Goal: Task Accomplishment & Management: Manage account settings

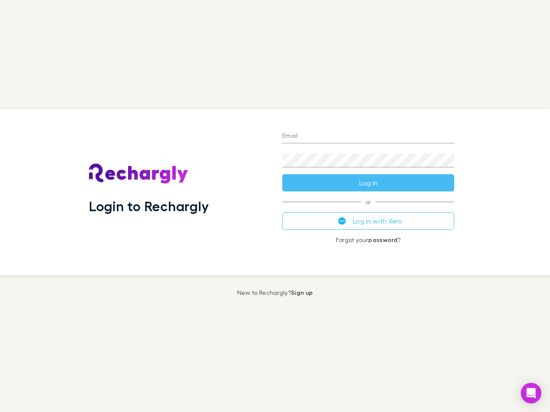
click at [275, 206] on div "Login to Rechargly" at bounding box center [178, 192] width 193 height 167
click at [368, 137] on input "Email" at bounding box center [368, 137] width 172 height 14
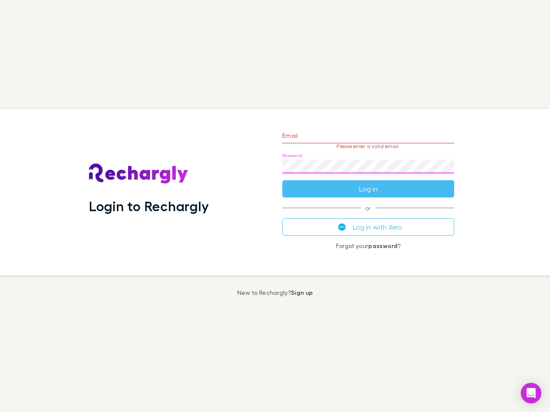
click at [368, 183] on form "Email Please enter a valid email. Password Log in" at bounding box center [368, 160] width 172 height 75
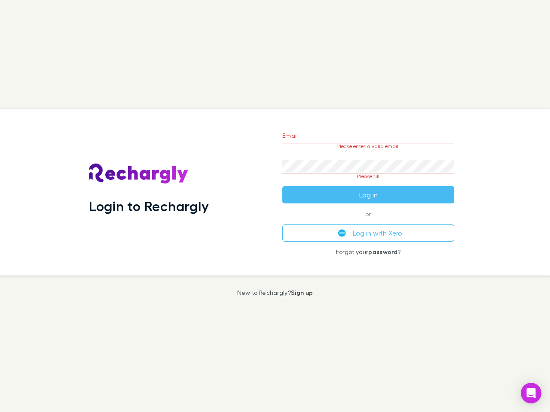
click at [368, 221] on div "Email Please enter a valid email. Password Please fill Log in or Log in with Xe…" at bounding box center [368, 192] width 186 height 167
click at [531, 393] on icon "Open Intercom Messenger" at bounding box center [531, 393] width 9 height 10
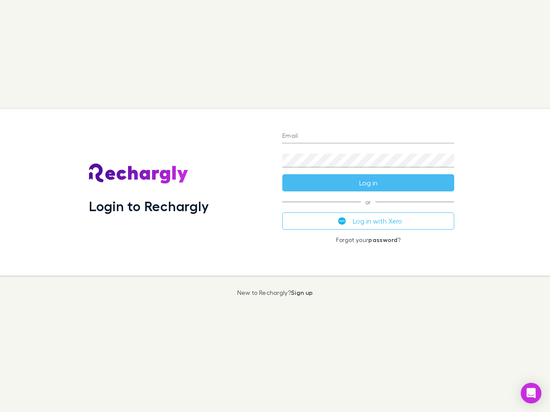
click at [275, 206] on div "Login to Rechargly" at bounding box center [178, 192] width 193 height 167
click at [368, 137] on input "Email" at bounding box center [368, 137] width 172 height 14
click at [368, 183] on button "Log in" at bounding box center [368, 182] width 172 height 17
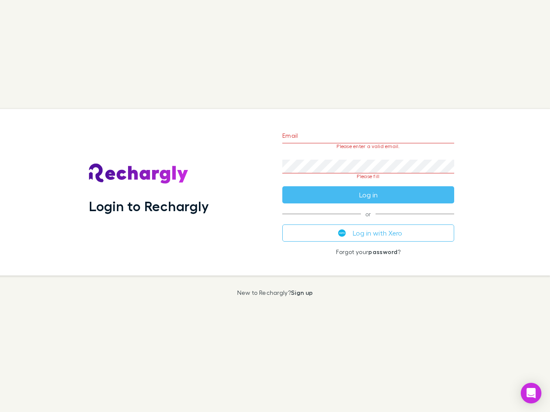
click at [368, 221] on div "Email Please enter a valid email. Password Please fill Log in or Log in with Xe…" at bounding box center [368, 192] width 186 height 167
click at [531, 393] on icon "Open Intercom Messenger" at bounding box center [531, 393] width 9 height 10
